Goal: Task Accomplishment & Management: Complete application form

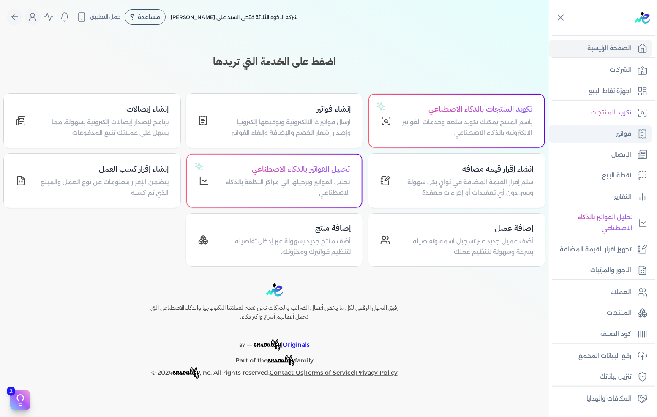
click at [618, 137] on p "فواتير" at bounding box center [623, 133] width 15 height 11
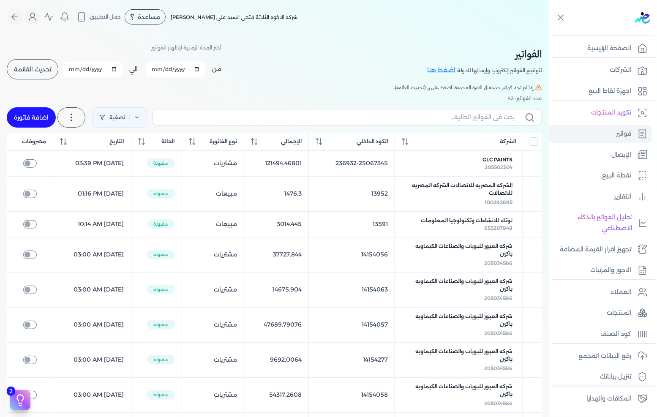
click at [34, 117] on link "اضافة فاتورة" at bounding box center [31, 117] width 49 height 20
select select "EGP"
select select "B"
select select "EGS"
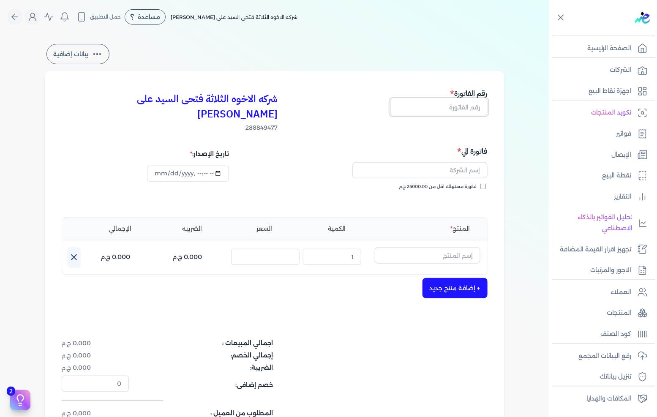
drag, startPoint x: 443, startPoint y: 110, endPoint x: 656, endPoint y: 74, distance: 215.8
click at [445, 109] on input "text" at bounding box center [438, 107] width 97 height 16
type input "13595"
click at [448, 162] on input "text" at bounding box center [419, 170] width 135 height 16
type input "p"
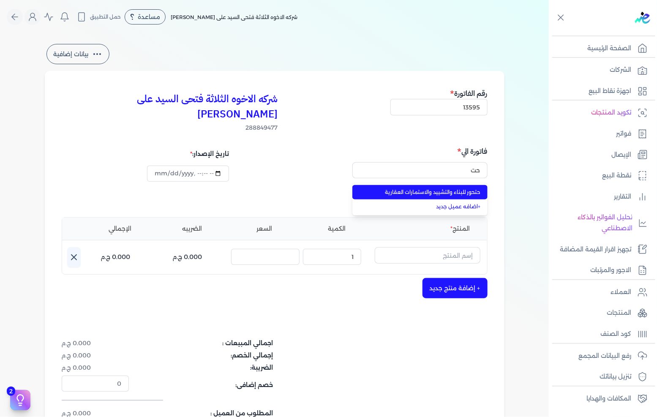
click at [459, 188] on span "حتحور للبناء والتشييد والاستمارات العقارية" at bounding box center [424, 192] width 111 height 8
type input "حتحور للبناء والتشييد والاستمارات العقارية"
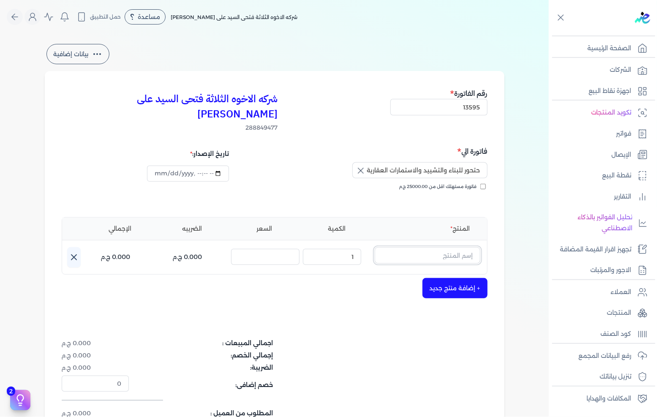
click at [430, 247] on input "text" at bounding box center [427, 255] width 106 height 16
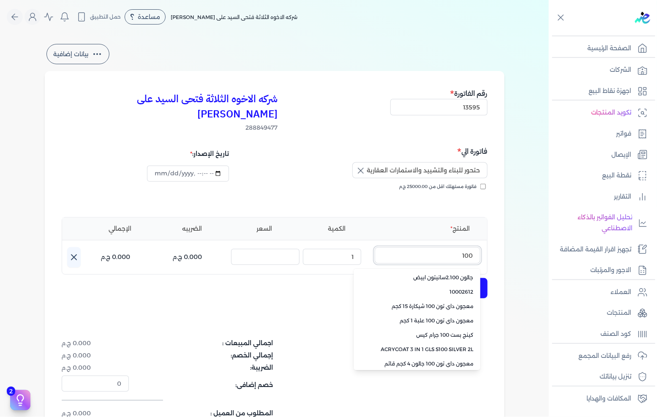
type input "100"
click at [443, 302] on span "معجون داي تون 100 شيكارة 15 كجم" at bounding box center [421, 306] width 103 height 8
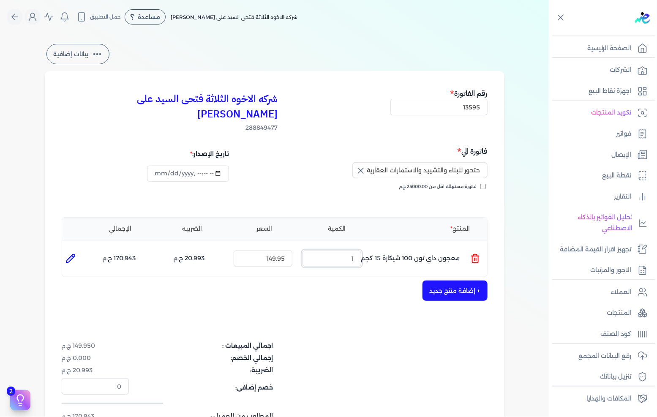
click at [345, 250] on input "1" at bounding box center [331, 258] width 59 height 16
drag, startPoint x: 345, startPoint y: 245, endPoint x: 656, endPoint y: 229, distance: 312.0
click at [350, 250] on input "1" at bounding box center [331, 258] width 59 height 16
type input "15"
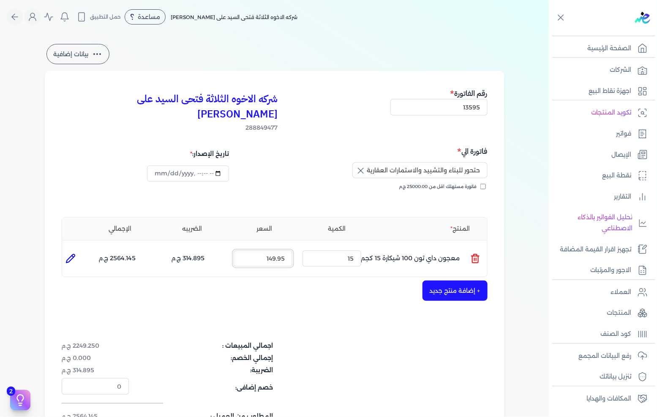
click at [285, 250] on input "149.95" at bounding box center [262, 258] width 59 height 16
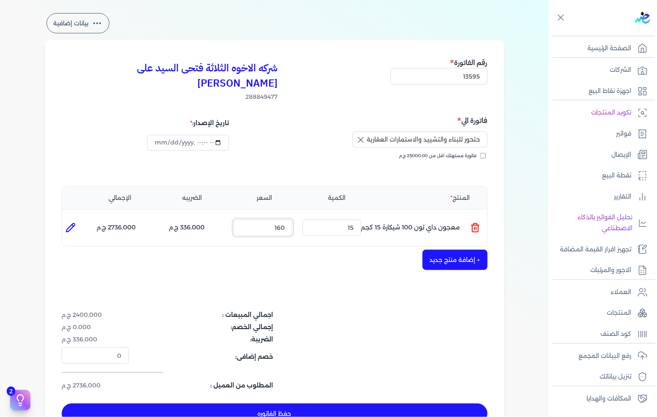
scroll to position [47, 0]
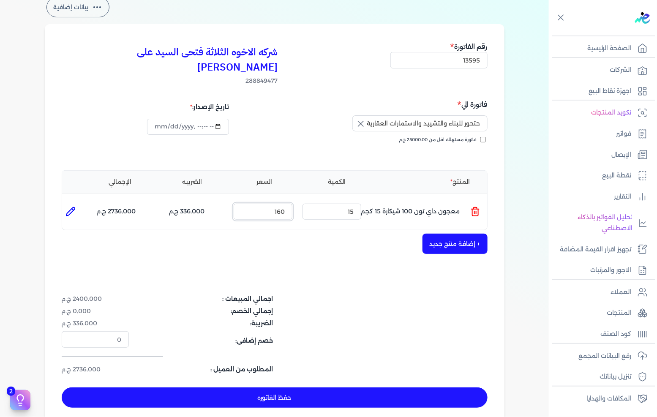
type input "160"
click at [73, 206] on icon at bounding box center [70, 211] width 10 height 10
type input "معجون داي تون 100 شيكارة 15 كجم"
type input "160"
type input "15"
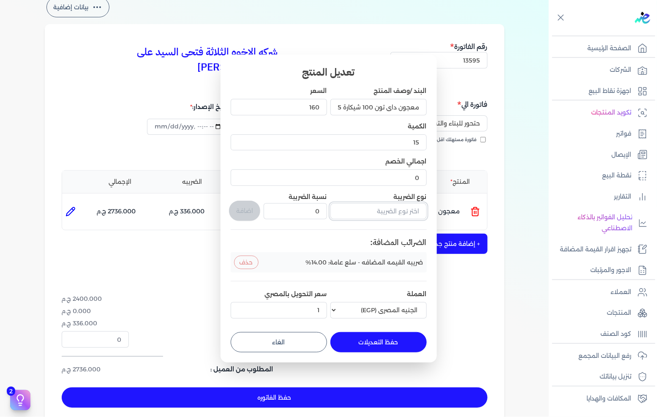
click at [384, 207] on input "text" at bounding box center [378, 211] width 96 height 16
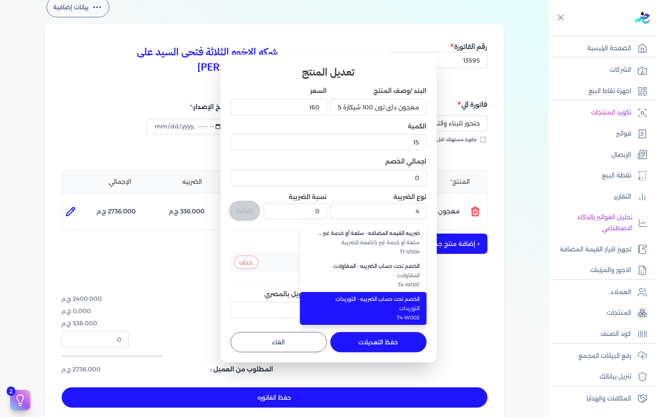
click at [369, 298] on span "الخصم تحت حساب الضريبه - التوريدات" at bounding box center [368, 299] width 103 height 8
type input "الخصم تحت حساب الضريبه - التوريدات"
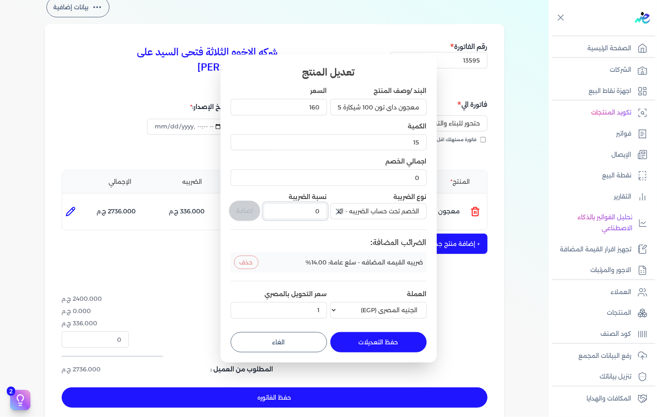
click at [312, 204] on input "0" at bounding box center [294, 211] width 63 height 16
type input "1"
click at [250, 210] on button "اضافة" at bounding box center [244, 211] width 31 height 20
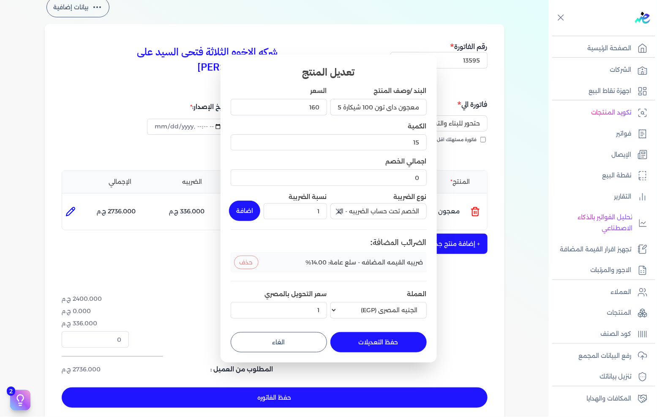
type input "0"
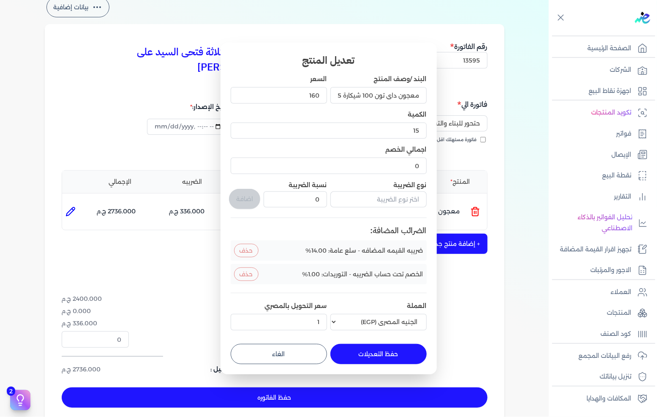
click at [377, 353] on button "حفظ التعديلات" at bounding box center [378, 354] width 96 height 20
type input "0"
type input "1"
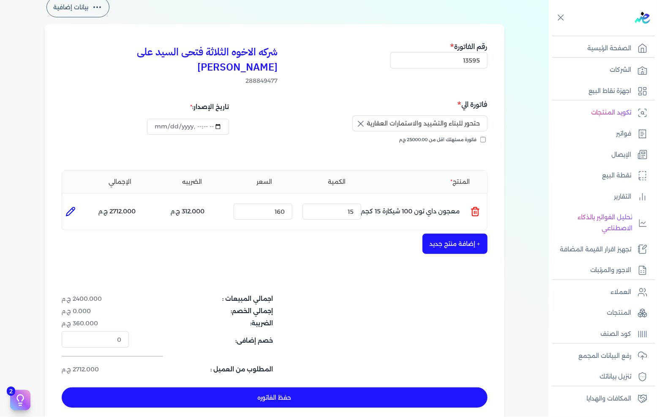
click at [289, 387] on button "حفظ الفاتوره" at bounding box center [275, 397] width 426 height 20
type input "[DATE]"
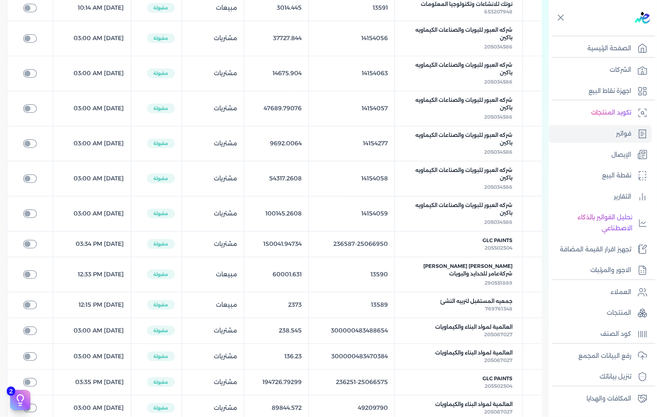
scroll to position [94, 0]
